Goal: Task Accomplishment & Management: Manage account settings

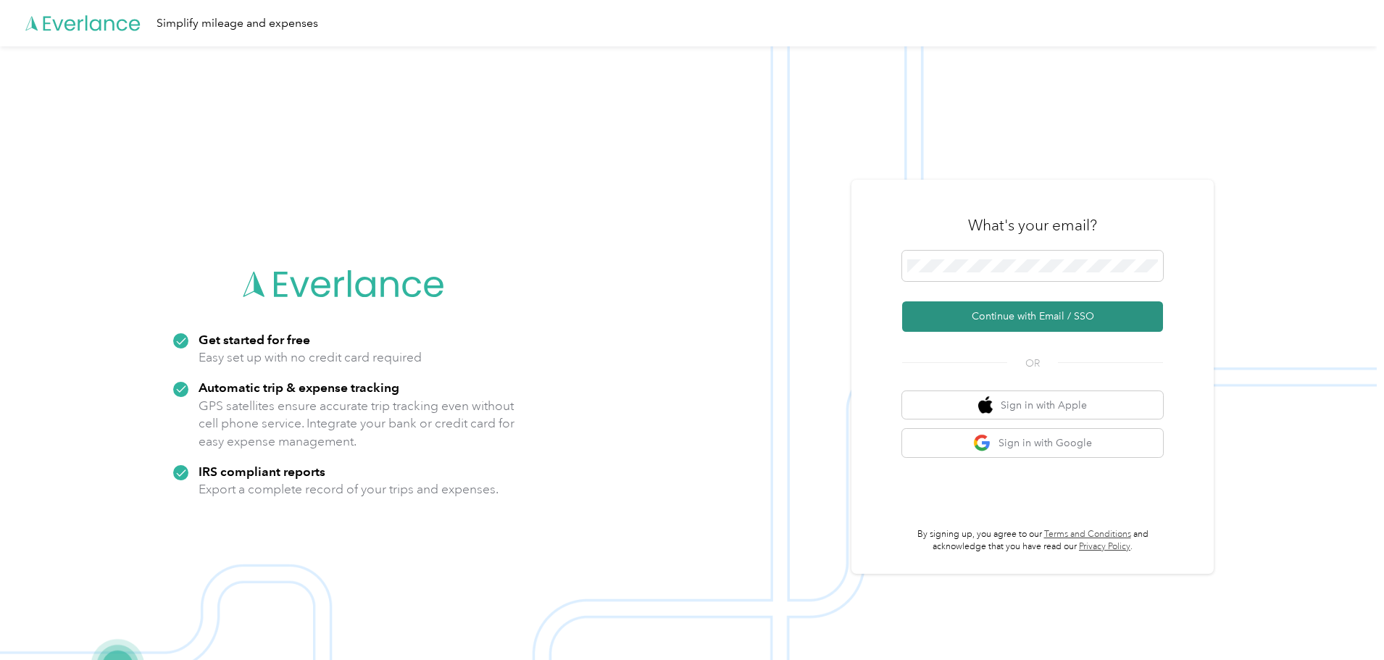
click at [1034, 317] on button "Continue with Email / SSO" at bounding box center [1032, 317] width 261 height 30
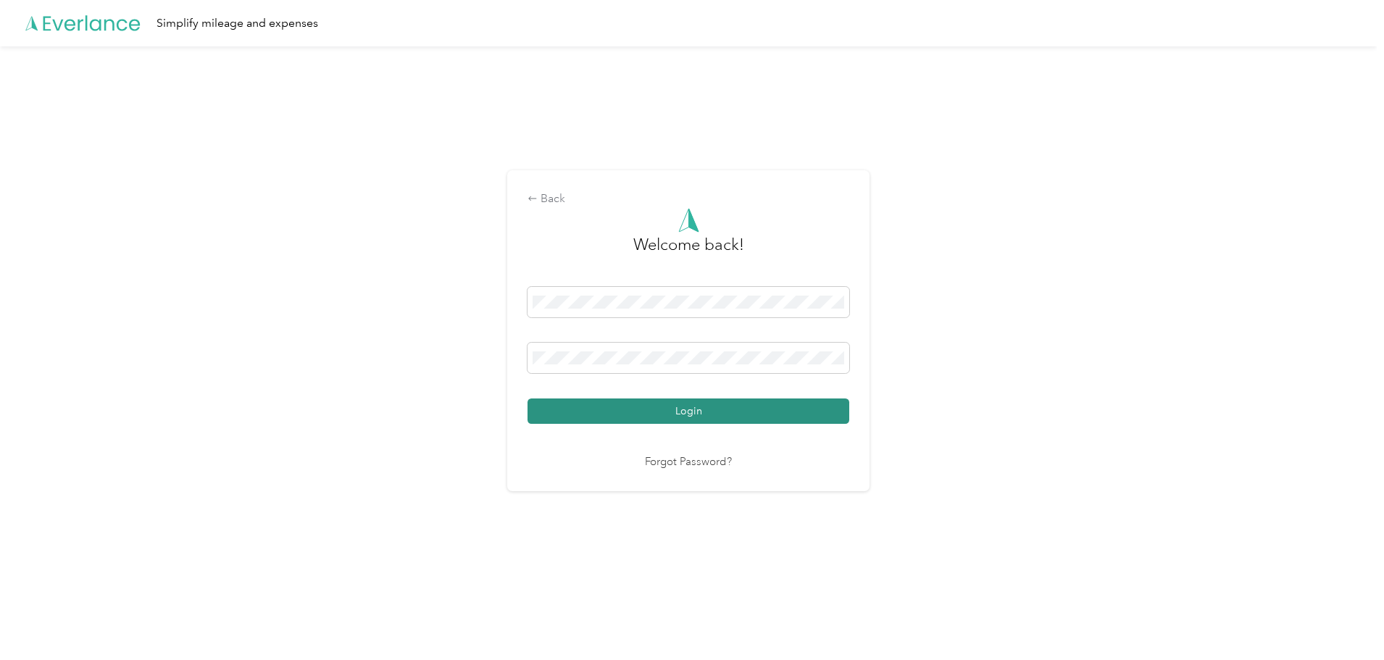
click at [685, 408] on button "Login" at bounding box center [689, 411] width 322 height 25
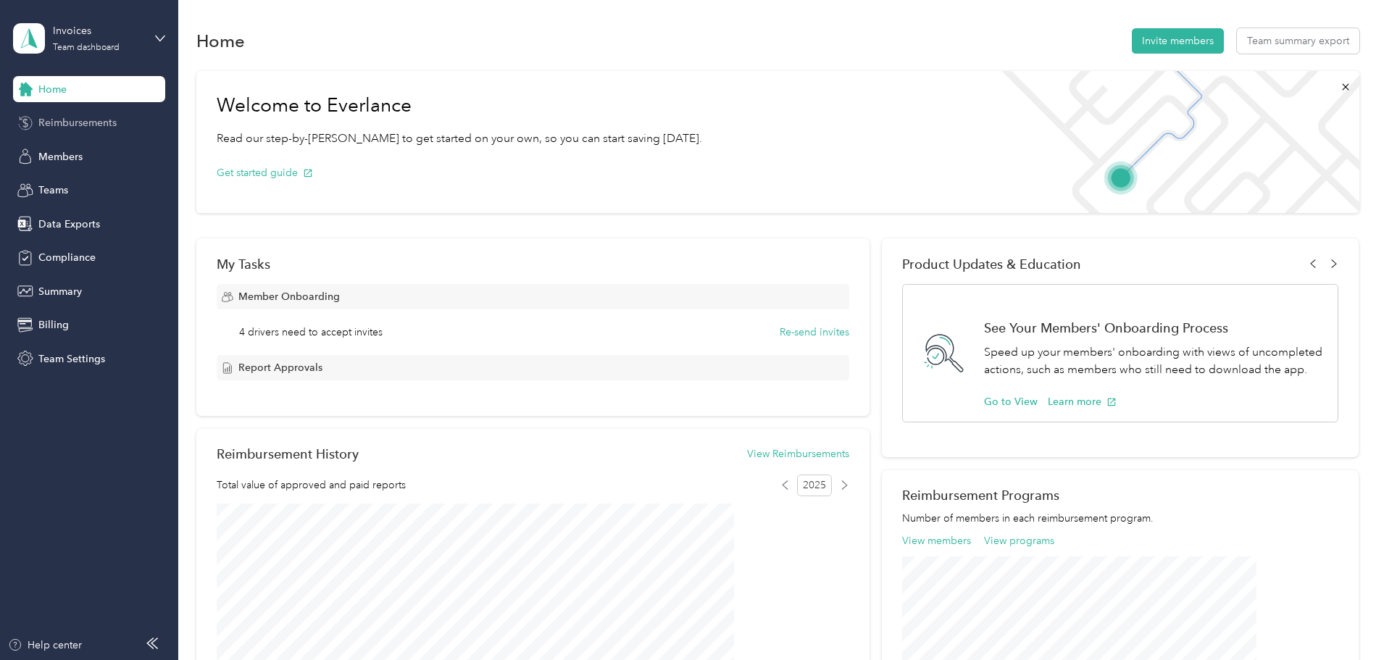
click at [90, 120] on span "Reimbursements" at bounding box center [77, 122] width 78 height 15
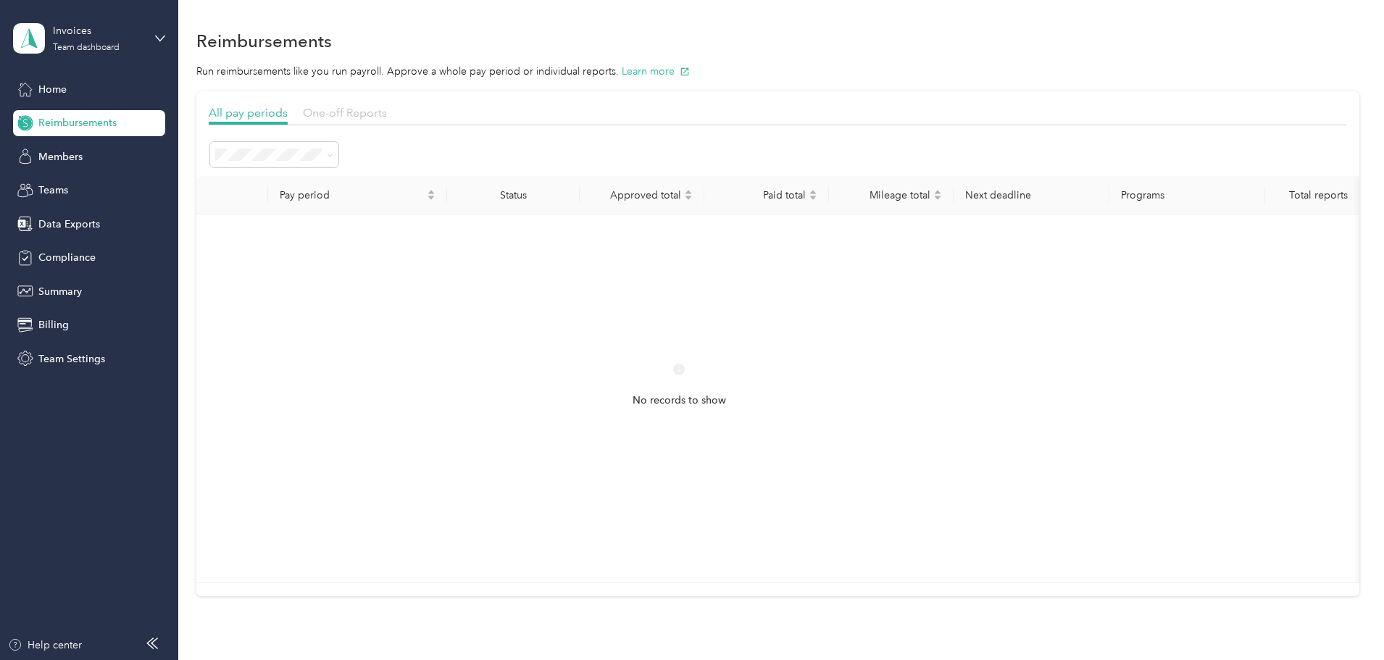
click at [387, 108] on span "One-off Reports" at bounding box center [345, 113] width 84 height 14
